Goal: Navigation & Orientation: Find specific page/section

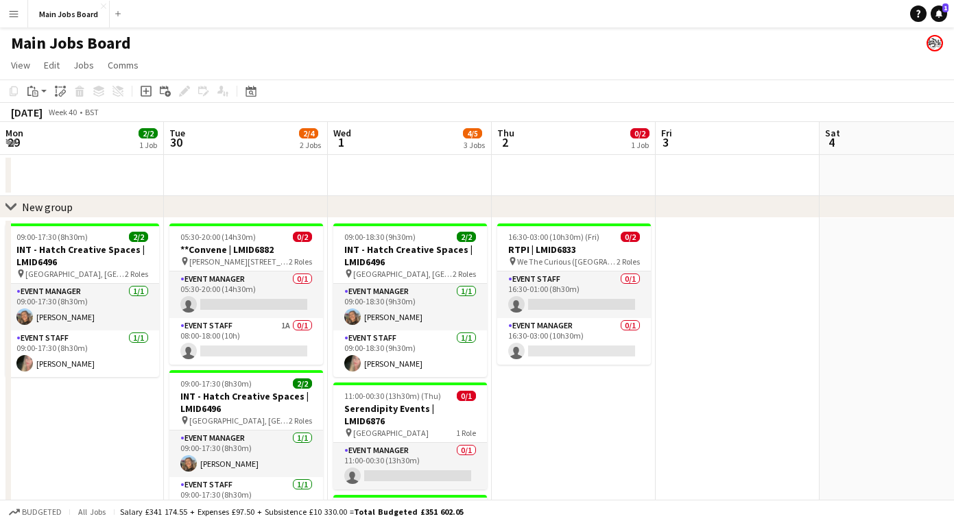
click at [586, 422] on app-calendar-viewport "Mon 29 2/2 1 Job Tue 30 2/4 2 Jobs Wed 1 4/5 3 Jobs Thu 2 0/2 1 Job Fri 3 Sat 4…" at bounding box center [477, 401] width 954 height 558
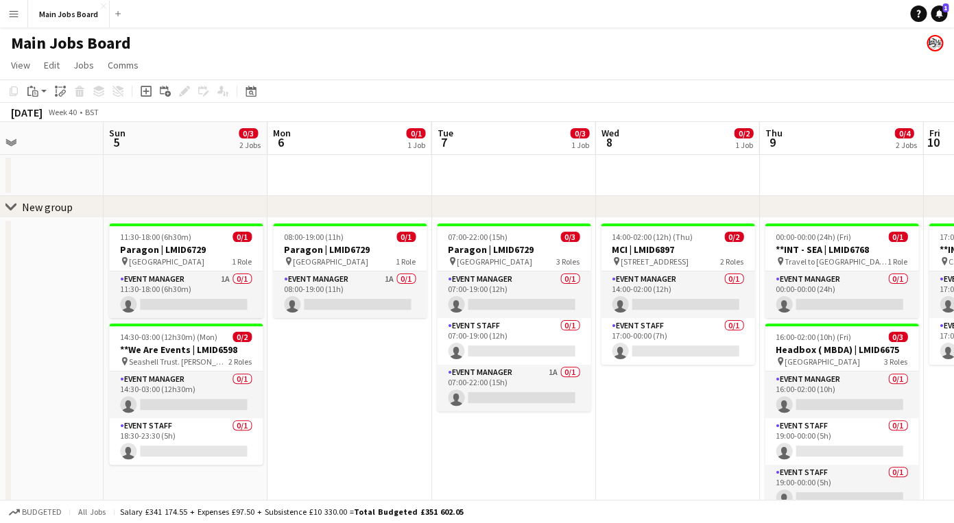
scroll to position [0, 519]
drag, startPoint x: 619, startPoint y: 405, endPoint x: 350, endPoint y: 405, distance: 268.9
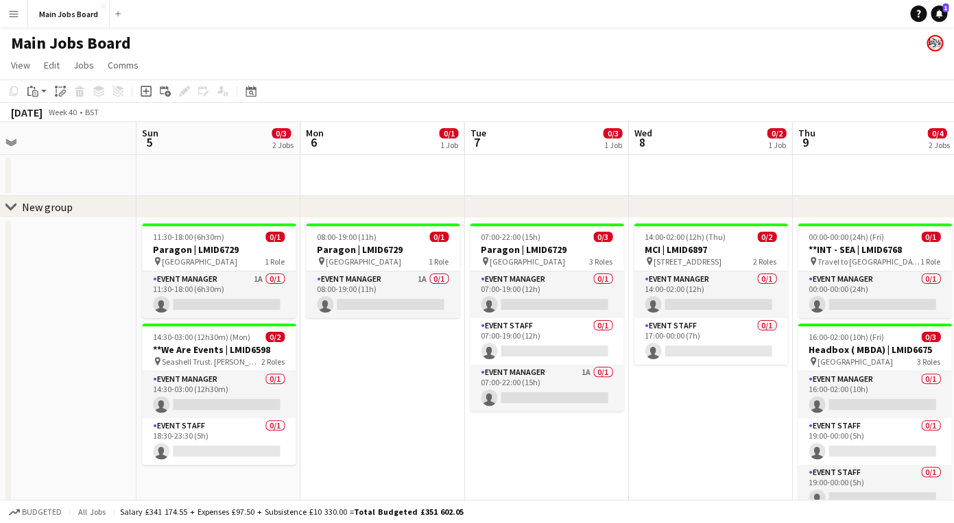
click at [381, 405] on app-calendar-viewport "Wed 1 4/5 3 Jobs Thu 2 0/2 1 Job Fri 3 Sat 4 Sun 5 0/3 2 Jobs Mon 6 0/1 1 Job T…" at bounding box center [477, 401] width 954 height 558
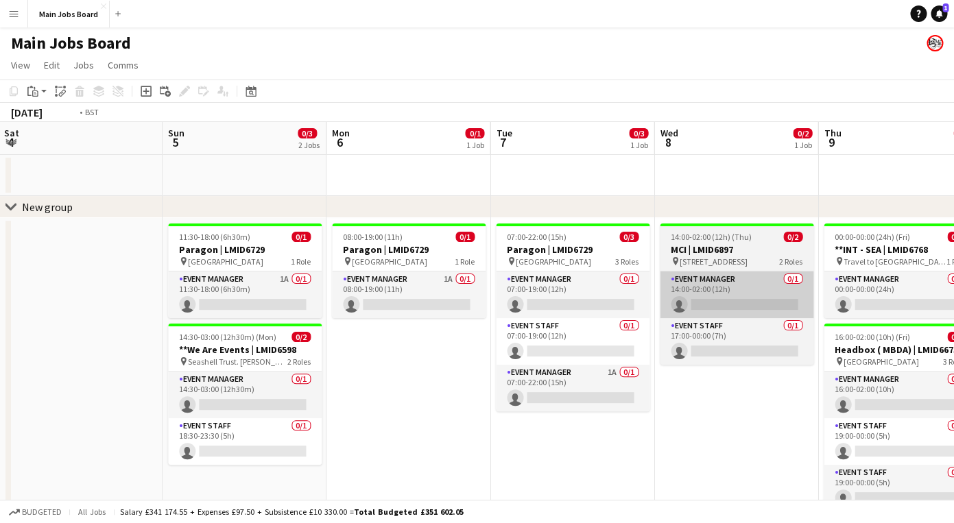
drag, startPoint x: 694, startPoint y: 396, endPoint x: 359, endPoint y: 305, distance: 346.9
click at [369, 309] on app-calendar-viewport "Wed 1 4/5 3 Jobs Thu 2 0/2 1 Job Fri 3 Sat 4 Sun 5 0/3 2 Jobs Mon 6 0/1 1 Job T…" at bounding box center [477, 401] width 954 height 558
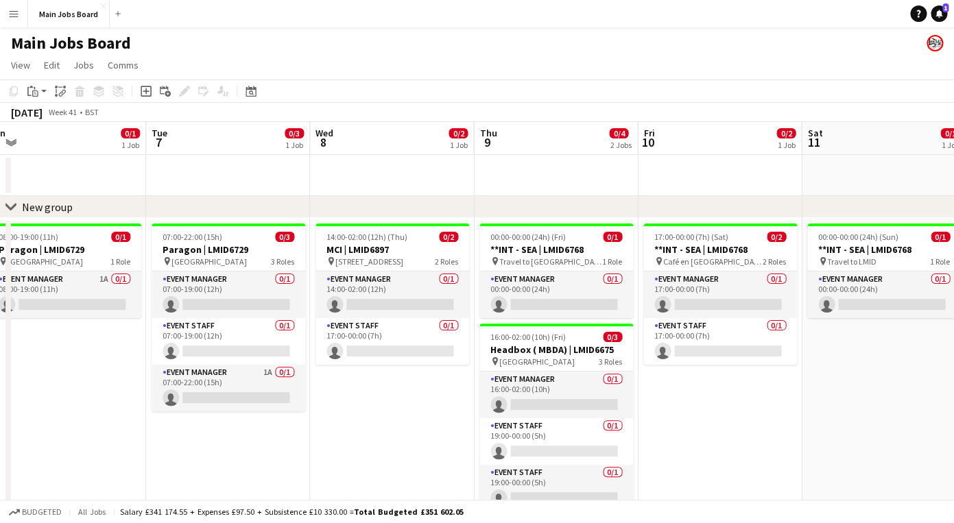
drag, startPoint x: 788, startPoint y: 412, endPoint x: 383, endPoint y: 409, distance: 404.7
click at [385, 409] on app-calendar-viewport "Fri 3 Sat 4 Sun 5 0/3 2 Jobs Mon 6 0/1 1 Job Tue 7 0/3 1 Job Wed 8 0/2 1 Job Th…" at bounding box center [477, 401] width 954 height 558
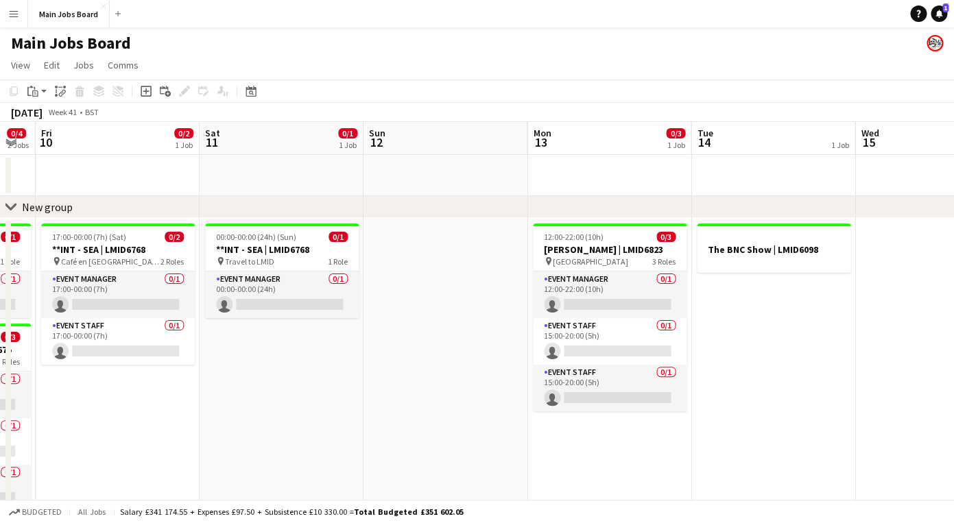
drag, startPoint x: 652, startPoint y: 436, endPoint x: 371, endPoint y: 436, distance: 281.2
click at [381, 436] on app-calendar-viewport "Tue 7 0/3 1 Job Wed 8 0/2 1 Job Thu 9 0/4 2 Jobs Fri 10 0/2 1 Job Sat 11 0/1 1 …" at bounding box center [477, 401] width 954 height 558
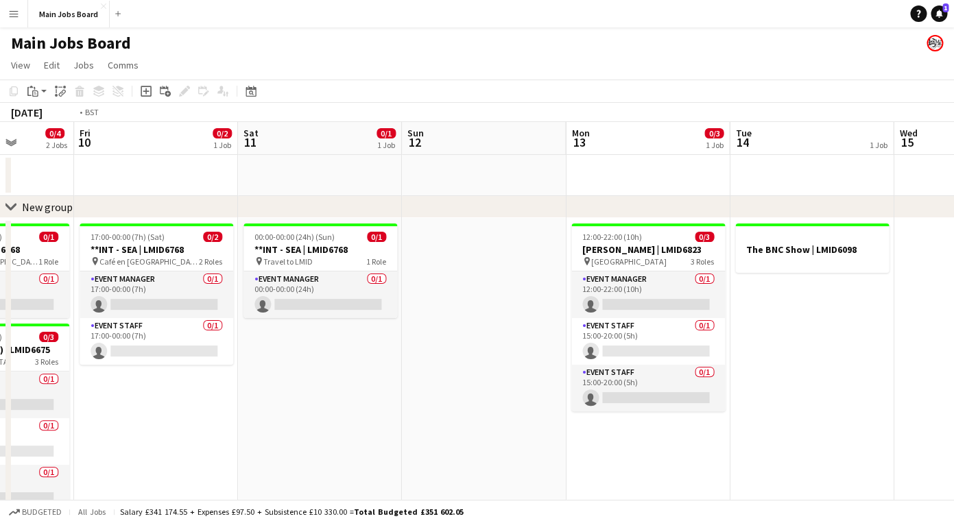
drag, startPoint x: 713, startPoint y: 380, endPoint x: 155, endPoint y: 361, distance: 558.0
click at [162, 361] on app-calendar-viewport "Tue 7 0/3 1 Job Wed 8 0/2 1 Job Thu 9 0/4 2 Jobs Fri 10 0/2 1 Job Sat 11 0/1 1 …" at bounding box center [477, 401] width 954 height 558
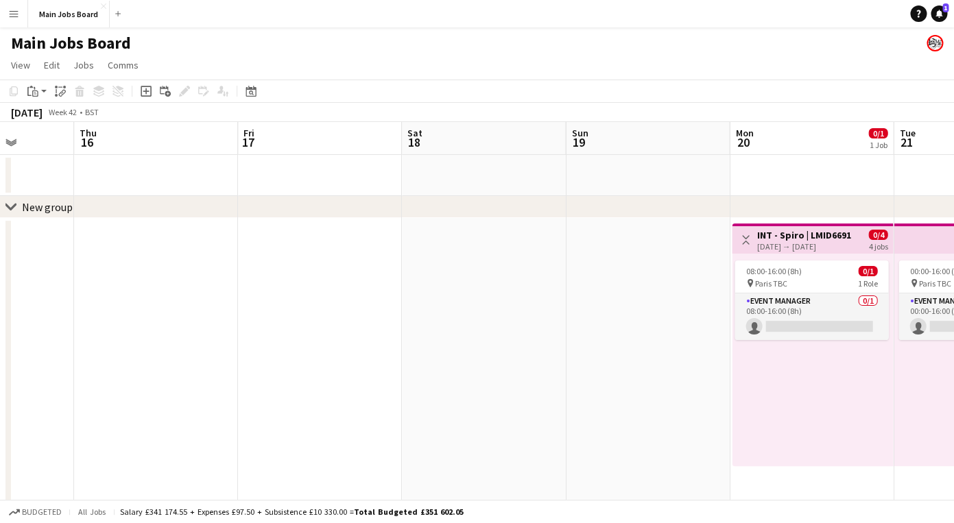
drag, startPoint x: 627, startPoint y: 404, endPoint x: 198, endPoint y: 394, distance: 428.8
click at [198, 394] on app-calendar-viewport "Mon 13 0/3 1 Job Tue 14 1 Job Wed 15 Thu 16 Fri 17 Sat 18 Sun 19 Mon 20 0/1 1 J…" at bounding box center [477, 401] width 954 height 558
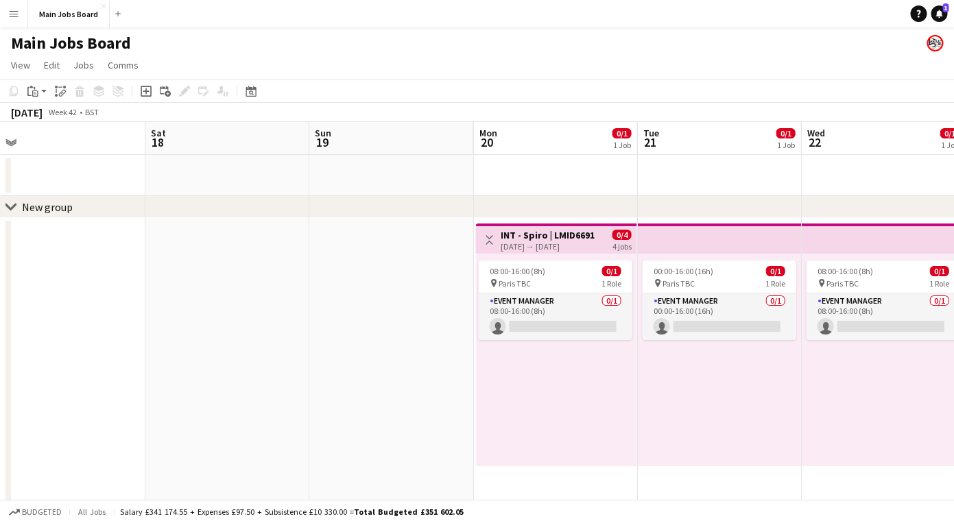
drag, startPoint x: 573, startPoint y: 335, endPoint x: 331, endPoint y: 335, distance: 242.1
click at [342, 335] on app-calendar-viewport "Tue 14 1 Job Wed 15 Thu 16 Fri 17 Sat 18 Sun 19 Mon 20 0/1 1 Job Tue 21 0/1 1 J…" at bounding box center [477, 401] width 954 height 558
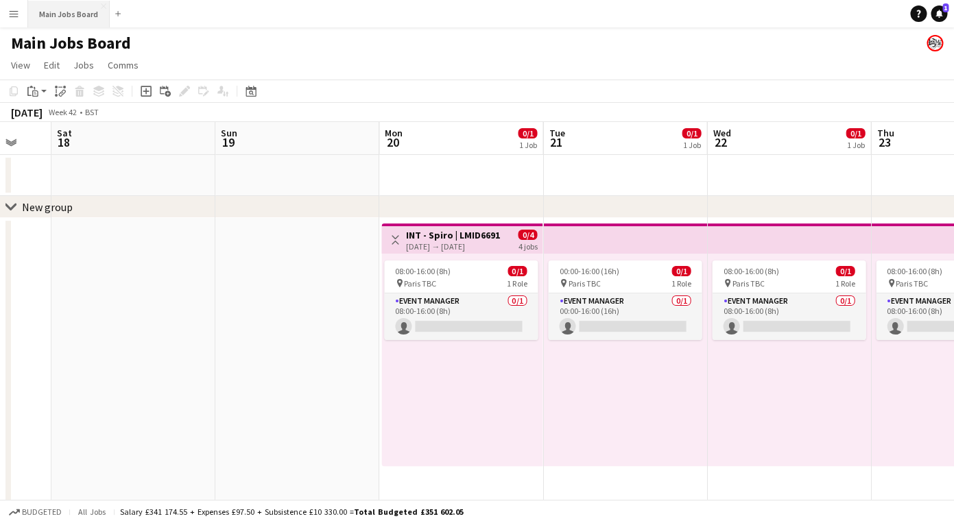
click at [73, 19] on button "Main Jobs Board Close" at bounding box center [69, 14] width 82 height 27
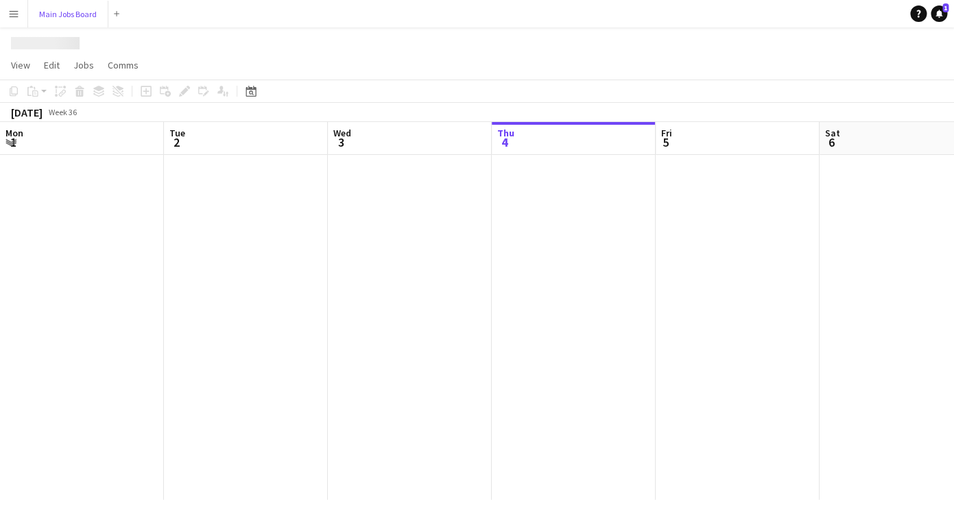
scroll to position [0, 328]
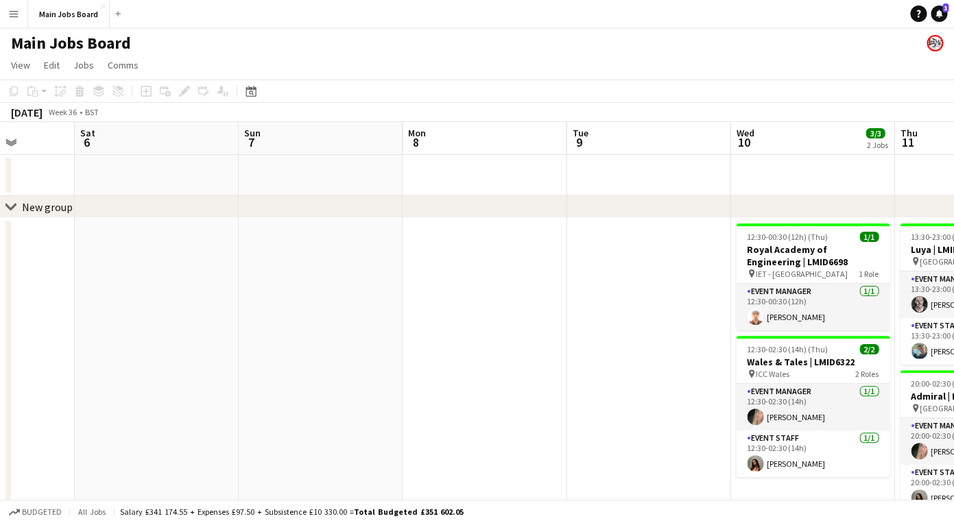
drag, startPoint x: 689, startPoint y: 379, endPoint x: 270, endPoint y: 379, distance: 419.8
click at [270, 379] on app-calendar-viewport "Wed 3 2/2 2 Jobs Thu 4 6/6 1 Job Fri 5 Sat 6 Sun 7 Mon 8 Tue 9 Wed 10 3/3 2 Job…" at bounding box center [477, 365] width 954 height 486
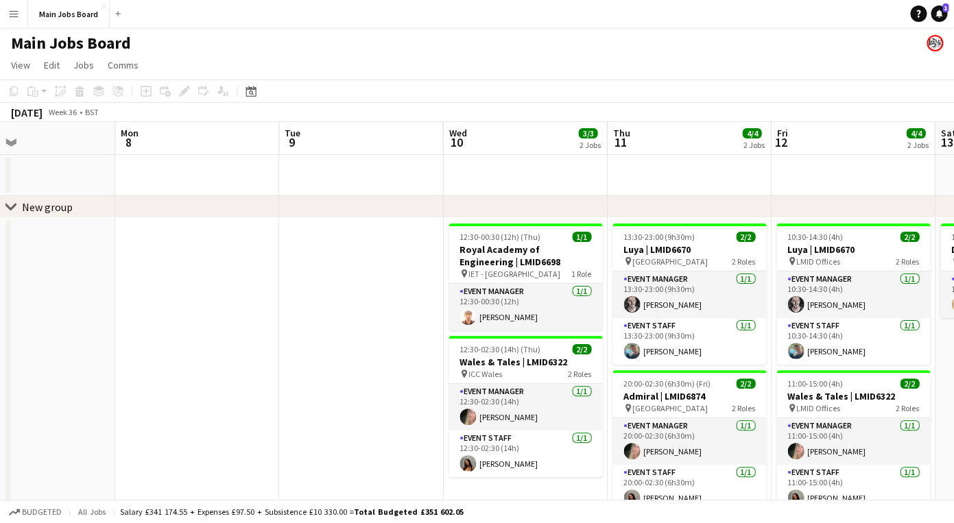
scroll to position [0, 443]
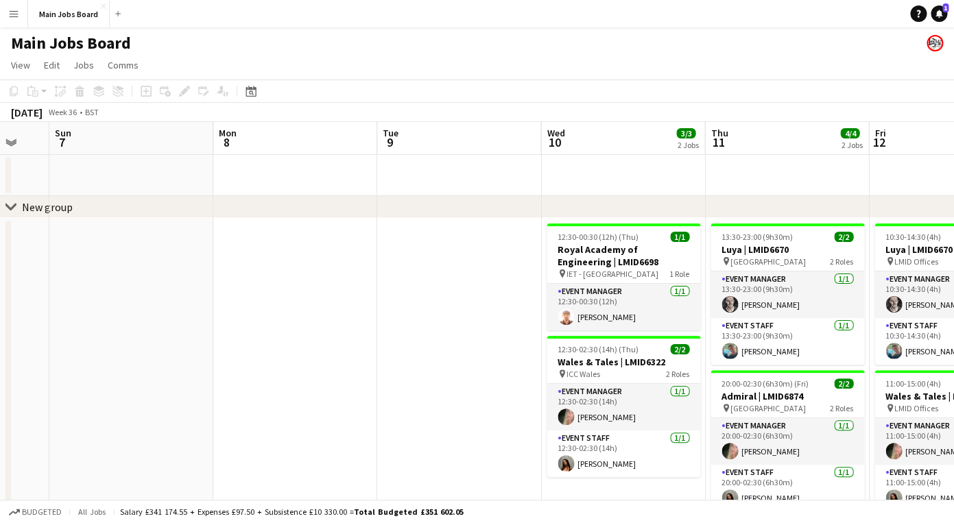
drag, startPoint x: 519, startPoint y: 374, endPoint x: 331, endPoint y: 355, distance: 188.2
click at [331, 358] on app-calendar-viewport "Thu 4 6/6 1 Job Fri 5 Sat 6 Sun 7 Mon 8 Tue 9 Wed 10 3/3 2 Jobs Thu 11 4/4 2 Jo…" at bounding box center [477, 365] width 954 height 486
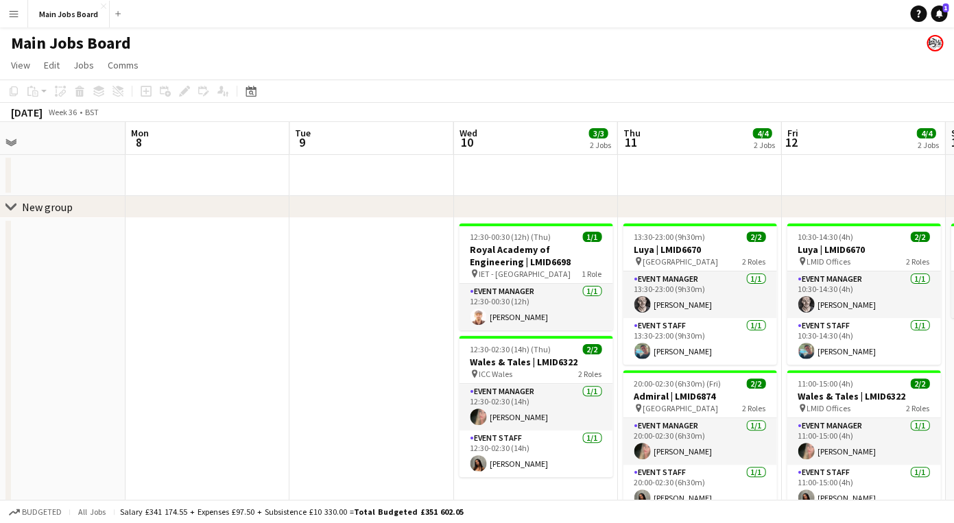
scroll to position [0, 531]
drag, startPoint x: 369, startPoint y: 348, endPoint x: 281, endPoint y: 347, distance: 87.8
click at [281, 347] on app-calendar-viewport "Thu 4 6/6 1 Job Fri 5 Sat 6 Sun 7 Mon 8 Tue 9 Wed 10 3/3 2 Jobs Thu 11 4/4 2 Jo…" at bounding box center [477, 365] width 954 height 486
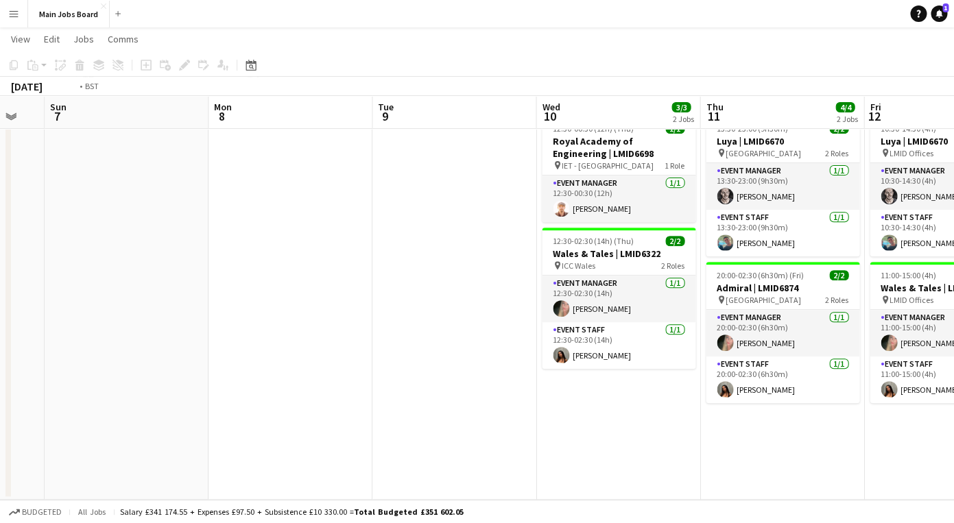
scroll to position [0, 567]
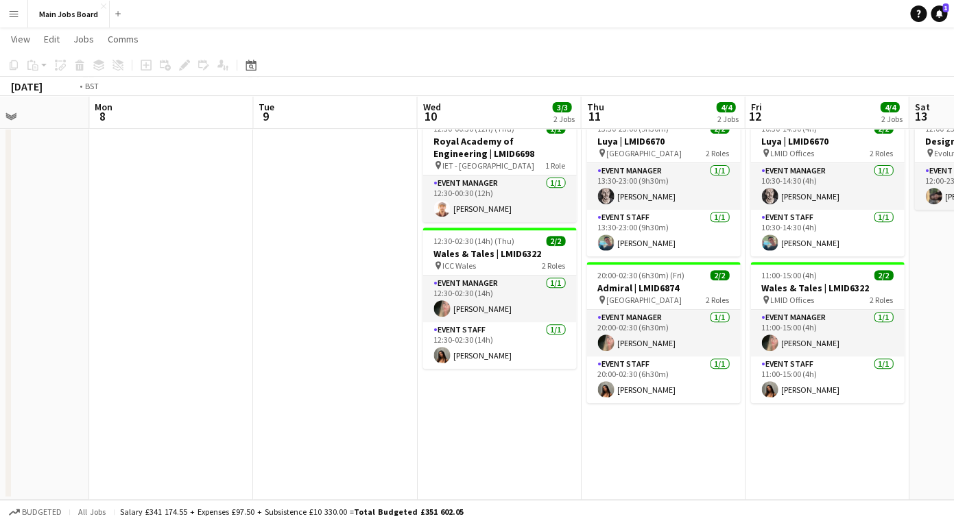
drag, startPoint x: 627, startPoint y: 429, endPoint x: 420, endPoint y: 429, distance: 207.1
click at [427, 429] on app-calendar-viewport "Thu 4 6/6 1 Job Fri 5 Sat 6 Sun 7 Mon 8 Tue 9 Wed 10 3/3 2 Jobs Thu 11 4/4 2 Jo…" at bounding box center [477, 224] width 954 height 554
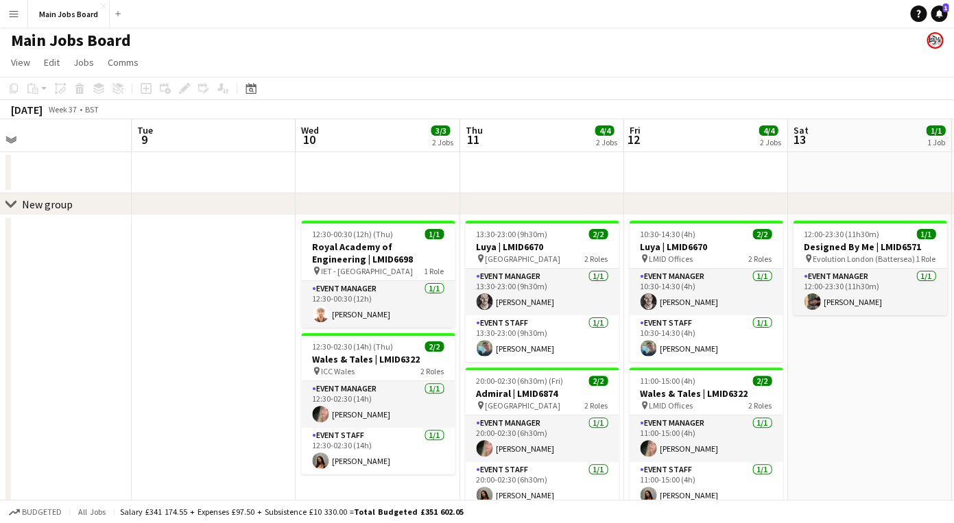
scroll to position [0, 439]
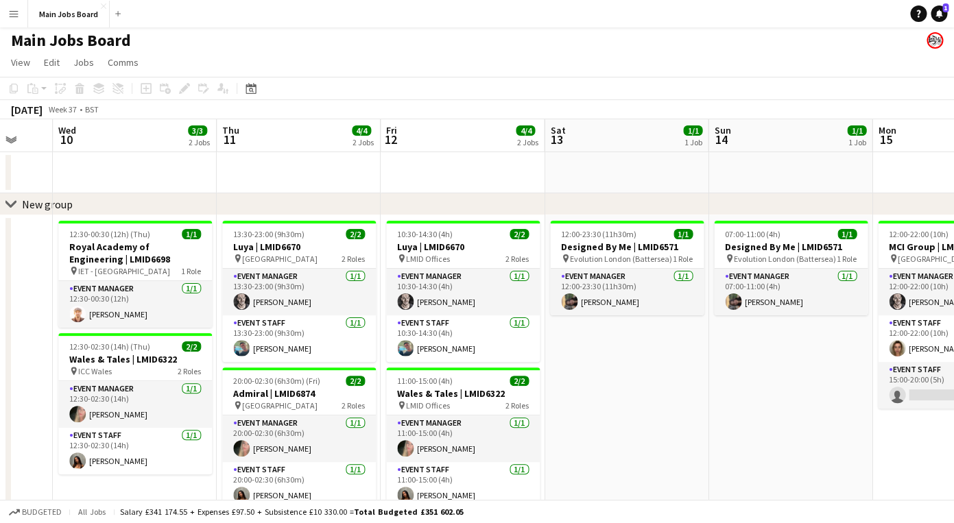
drag, startPoint x: 791, startPoint y: 390, endPoint x: 591, endPoint y: 390, distance: 200.3
click at [591, 390] on app-calendar-viewport "Sun 7 Mon 8 Tue 9 Wed 10 3/3 2 Jobs Thu 11 4/4 2 Jobs Fri 12 4/4 2 Jobs Sat 13 …" at bounding box center [477, 362] width 954 height 486
